Goal: Information Seeking & Learning: Learn about a topic

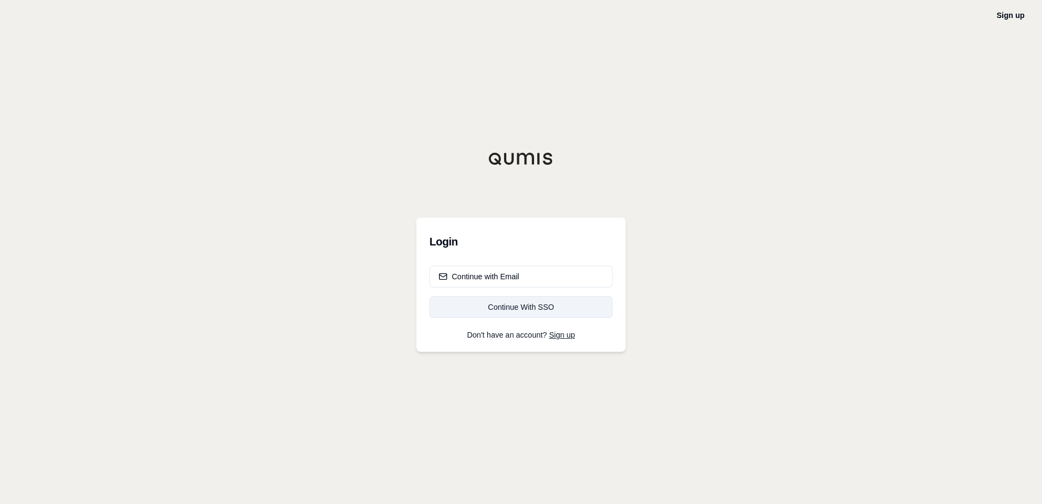
click at [529, 310] on div "Continue With SSO" at bounding box center [521, 306] width 165 height 11
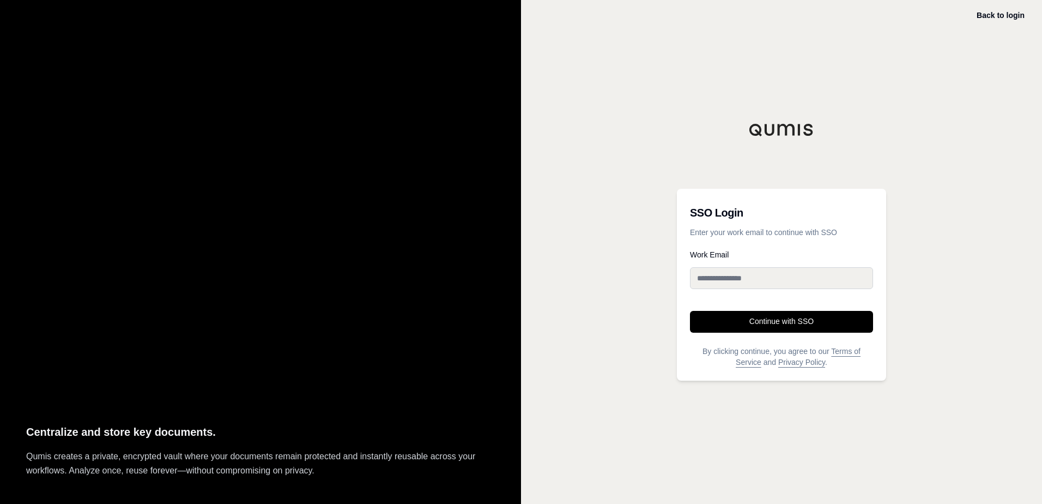
click at [743, 279] on input "Work Email" at bounding box center [781, 278] width 183 height 22
type input "**********"
click at [753, 323] on button "Continue with SSO" at bounding box center [781, 322] width 183 height 22
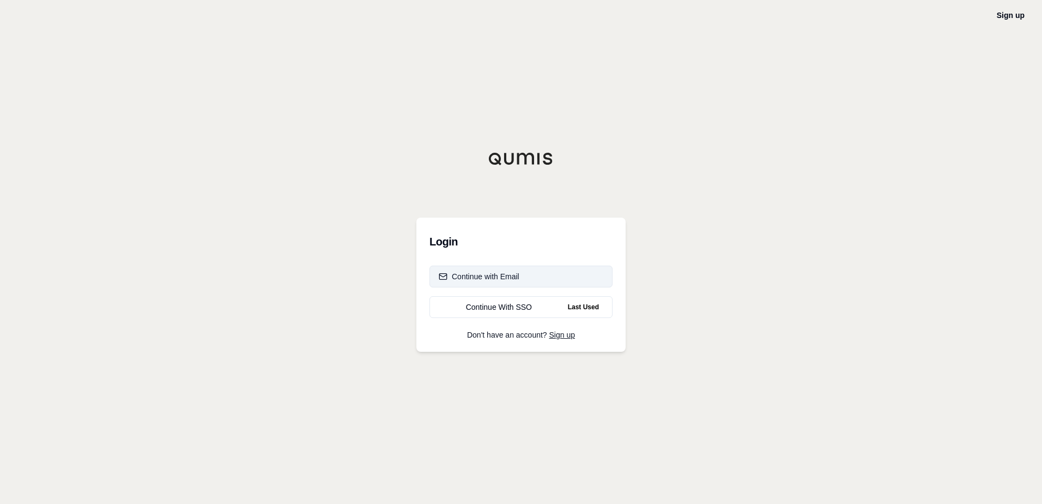
click at [508, 279] on div "Continue with Email" at bounding box center [479, 276] width 81 height 11
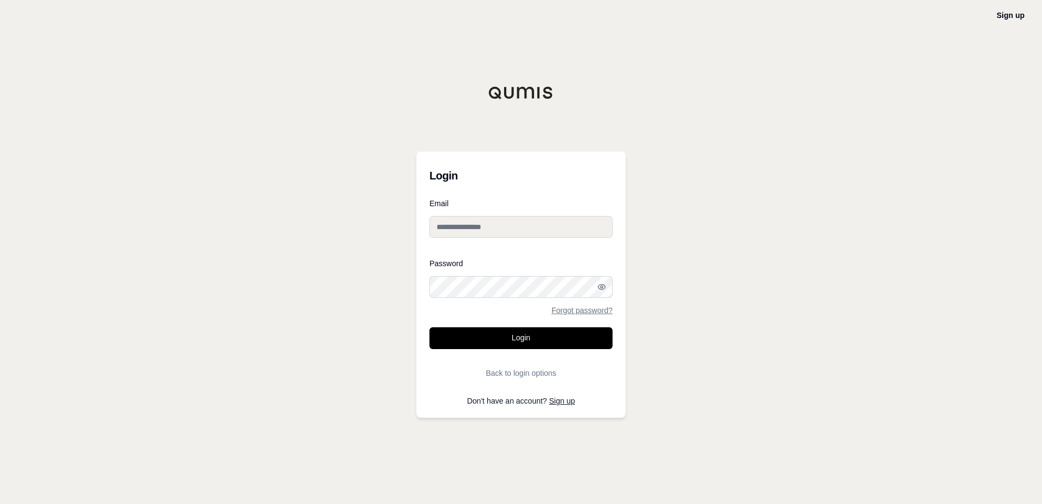
type input "**********"
click at [520, 340] on button "Login" at bounding box center [520, 338] width 183 height 22
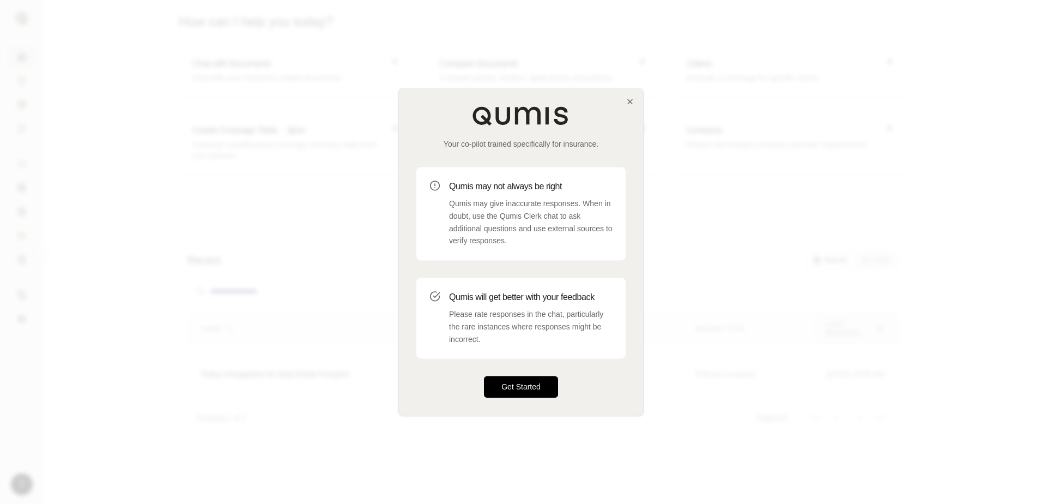
click at [523, 384] on button "Get Started" at bounding box center [521, 387] width 74 height 22
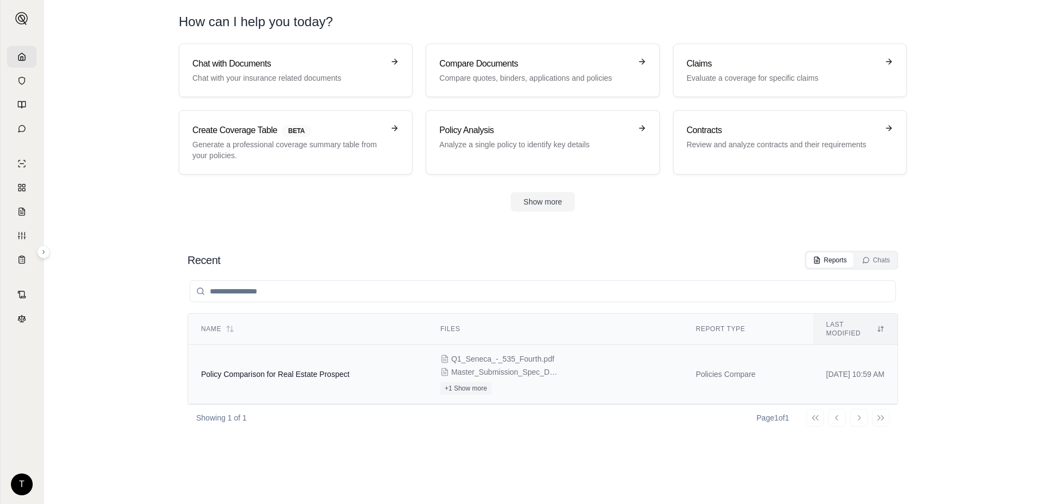
click at [547, 353] on div "Q1_Seneca_-_535_Fourth.pdf Master_Submission_Spec_Doc_PROPERTY.xlsx +1 Show more" at bounding box center [554, 373] width 229 height 41
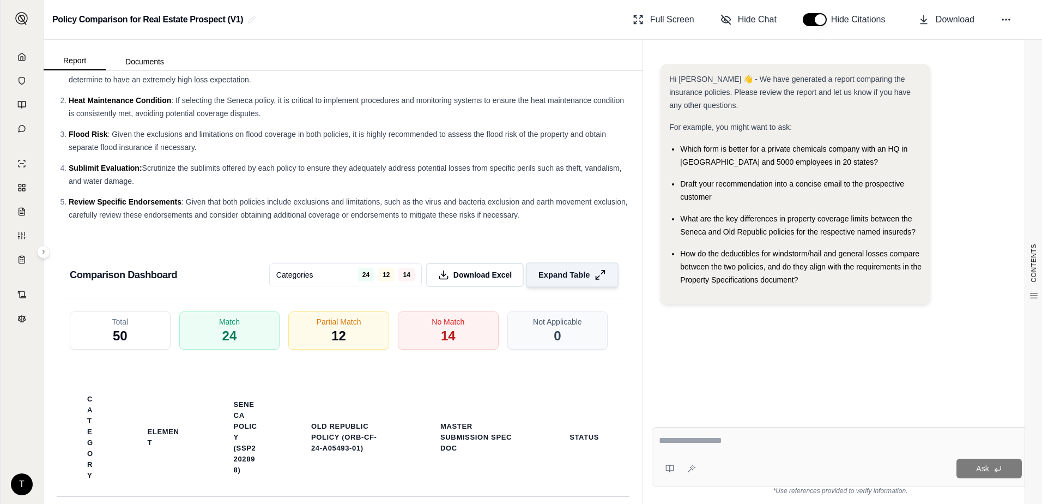
scroll to position [2163, 0]
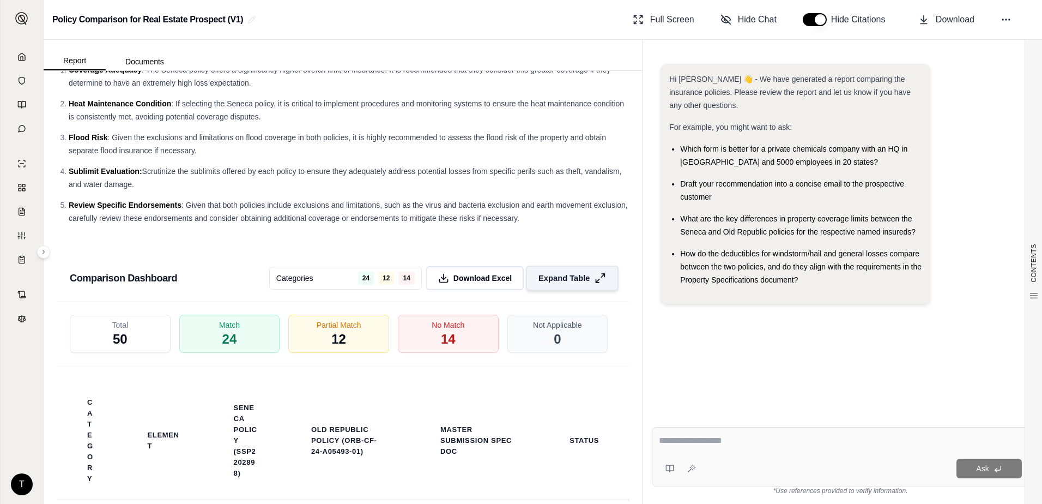
click at [574, 283] on span "Expand Table" at bounding box center [563, 277] width 51 height 11
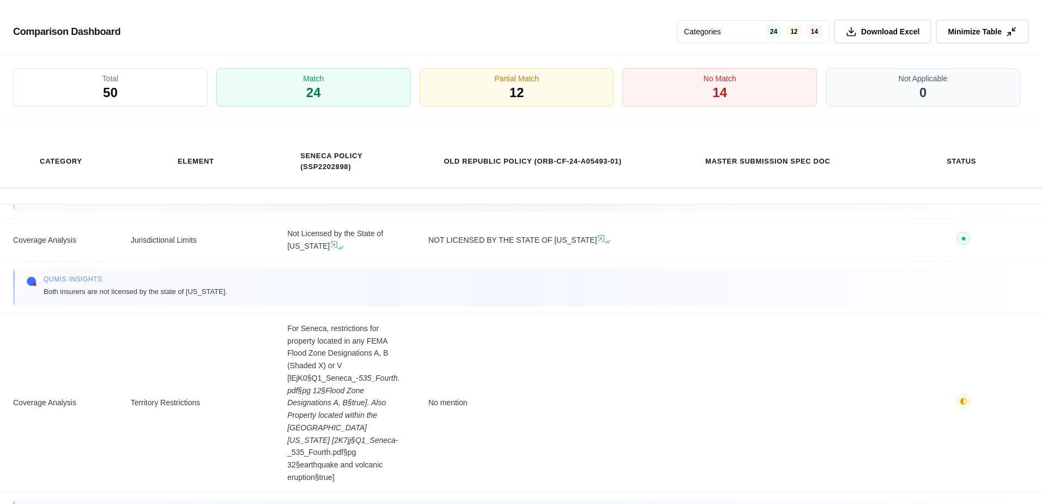
scroll to position [0, 0]
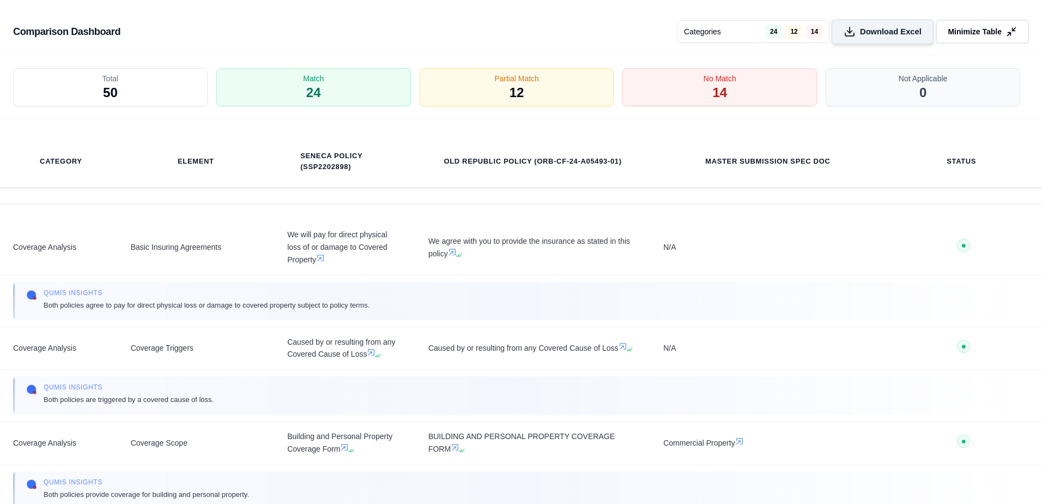
click at [883, 31] on span "Download Excel" at bounding box center [891, 31] width 62 height 11
click at [1014, 36] on icon at bounding box center [1011, 31] width 11 height 11
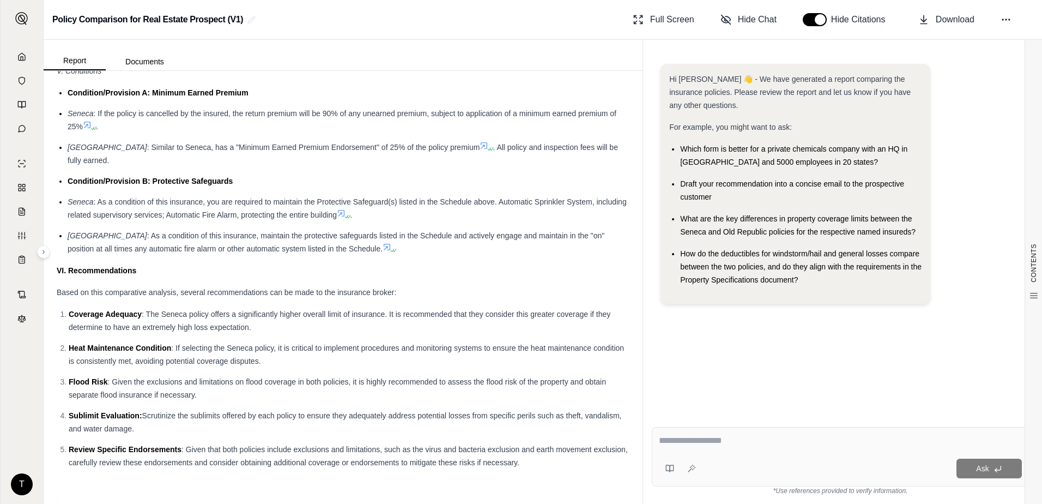
click at [690, 440] on textarea at bounding box center [840, 440] width 363 height 13
drag, startPoint x: 783, startPoint y: 443, endPoint x: 685, endPoint y: 401, distance: 106.7
type textarea "**********"
click at [637, 438] on div "Report Documents CONTENTS Table of Contents POLICY COMPARISON FOR REAL ES... In…" at bounding box center [543, 272] width 998 height 464
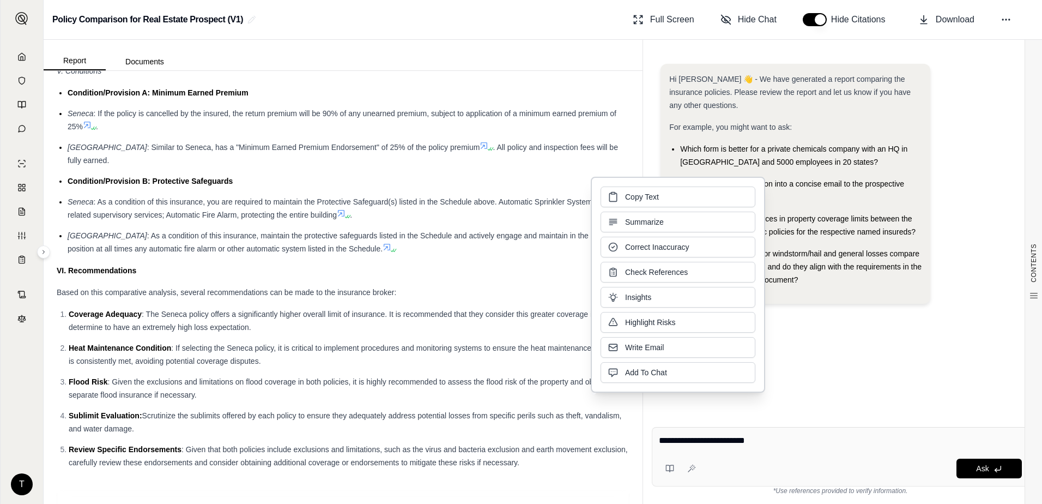
click button "Copy Text" at bounding box center [678, 196] width 155 height 21
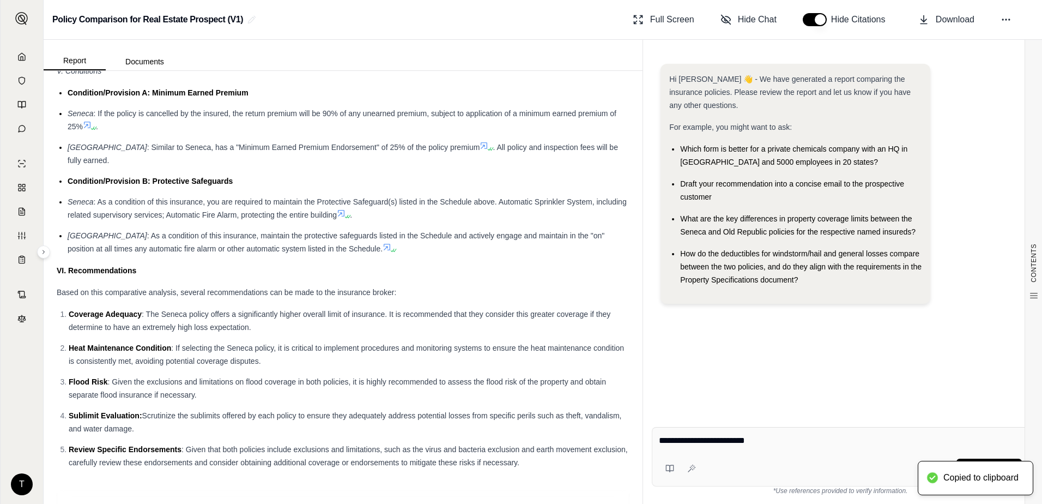
click at [793, 449] on div "**********" at bounding box center [840, 442] width 363 height 17
click at [785, 443] on textarea "**********" at bounding box center [840, 440] width 363 height 13
drag, startPoint x: 784, startPoint y: 442, endPoint x: 676, endPoint y: 455, distance: 108.6
click at [639, 445] on div "Report Documents CONTENTS Table of Contents POLICY COMPARISON FOR REAL ES... In…" at bounding box center [543, 272] width 998 height 464
click at [762, 455] on div "**********" at bounding box center [840, 456] width 377 height 59
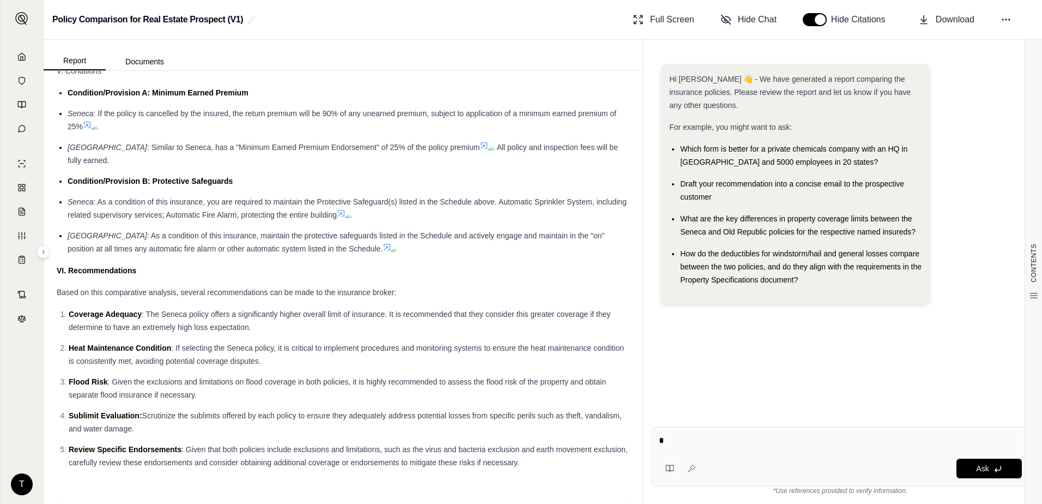
click at [544, 19] on div "Policy Comparison for Real Estate Prospect (V1) Full Screen Hide Chat Hide Cita…" at bounding box center [543, 20] width 998 height 40
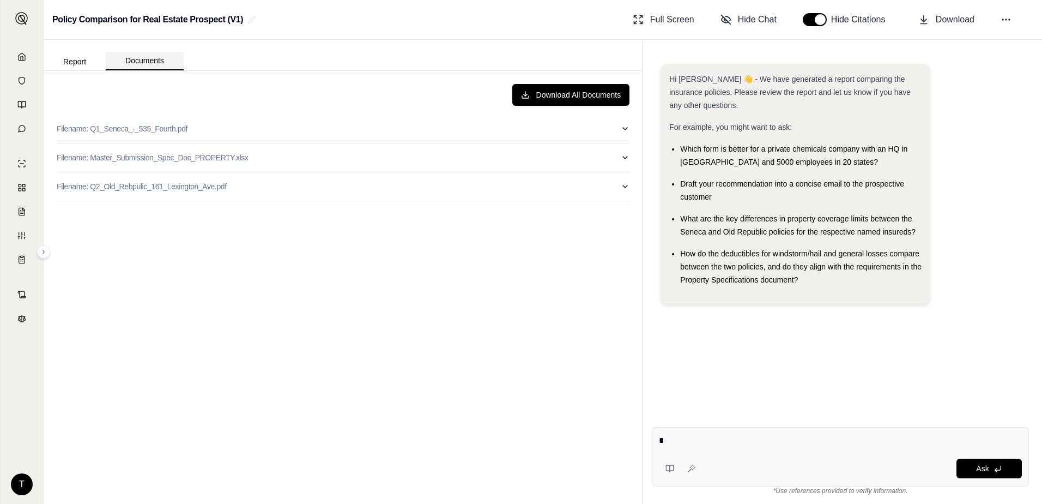
click at [140, 62] on button "Documents" at bounding box center [145, 61] width 78 height 19
click at [64, 62] on button "Report" at bounding box center [75, 61] width 62 height 17
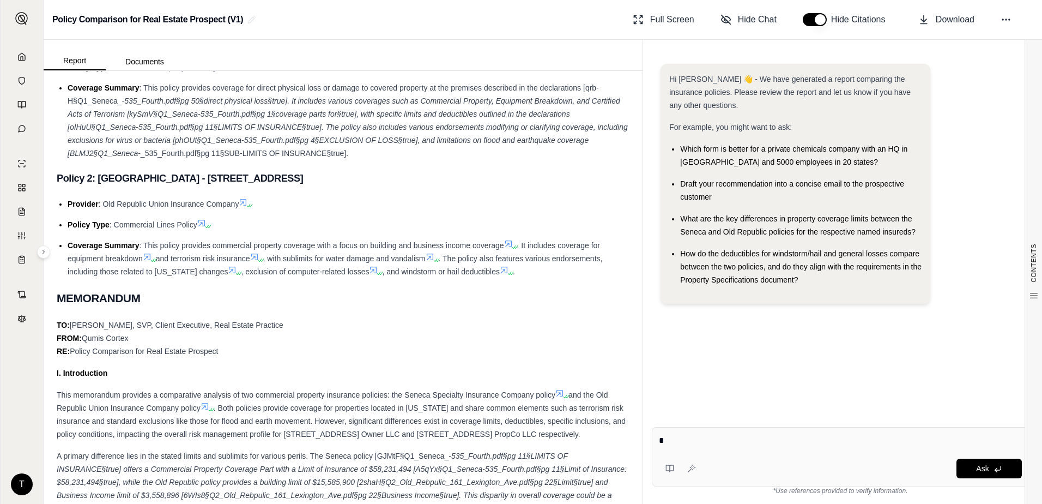
scroll to position [365, 0]
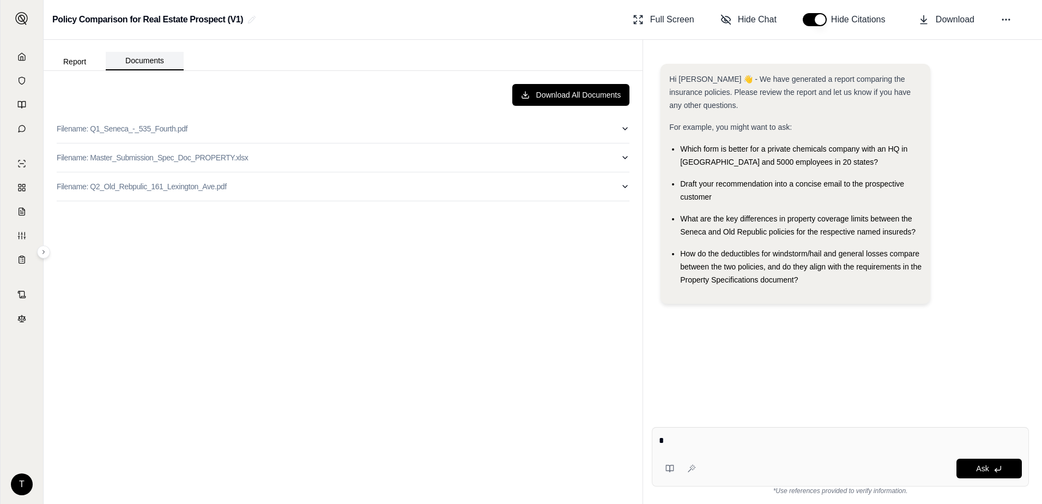
click at [143, 61] on button "Documents" at bounding box center [145, 61] width 78 height 19
click at [624, 156] on icon "button" at bounding box center [625, 157] width 9 height 9
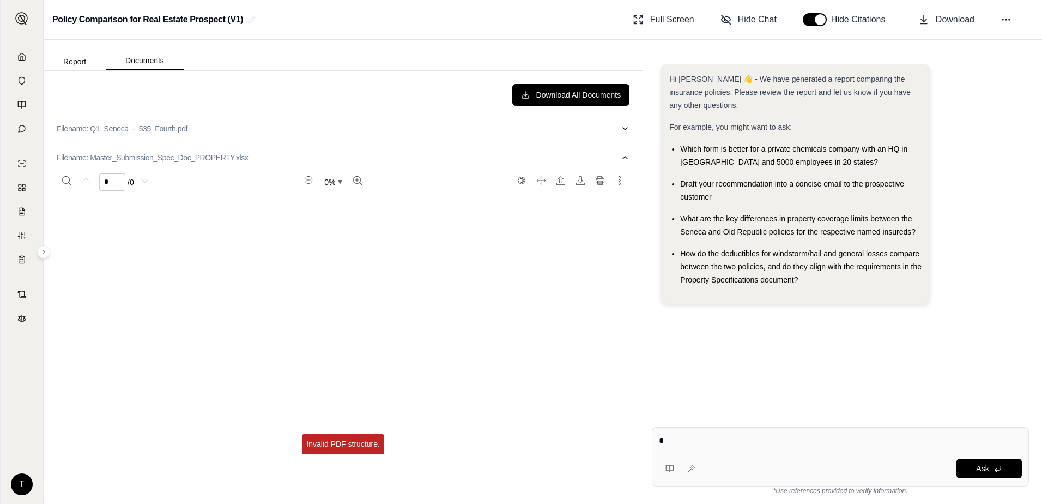
click at [623, 156] on icon "button" at bounding box center [625, 157] width 4 height 2
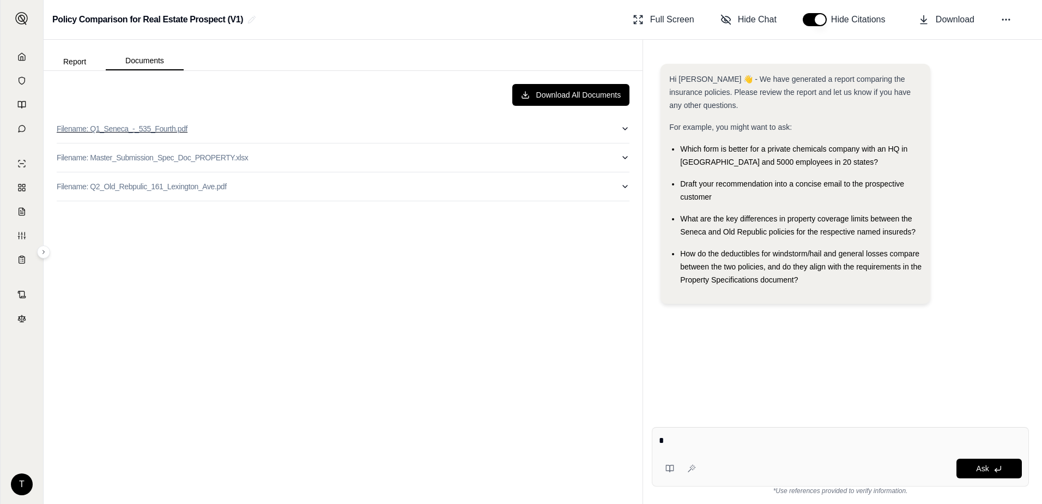
click at [623, 131] on icon "button" at bounding box center [625, 128] width 9 height 9
click at [621, 129] on icon "button" at bounding box center [625, 128] width 9 height 9
